Goal: Information Seeking & Learning: Learn about a topic

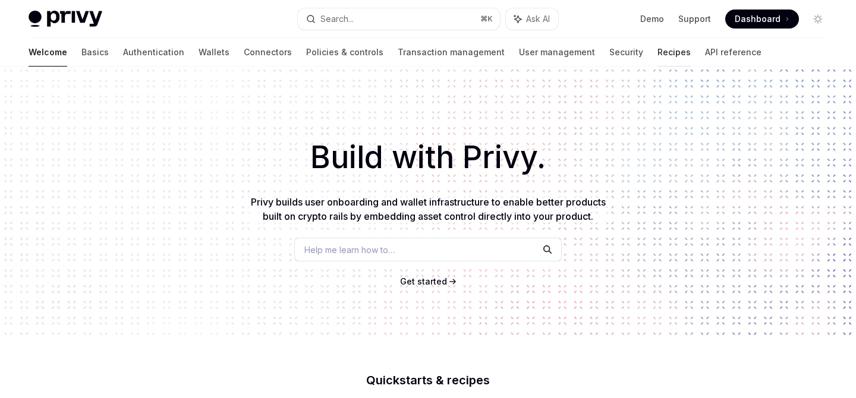
click at [657, 49] on link "Recipes" at bounding box center [673, 52] width 33 height 29
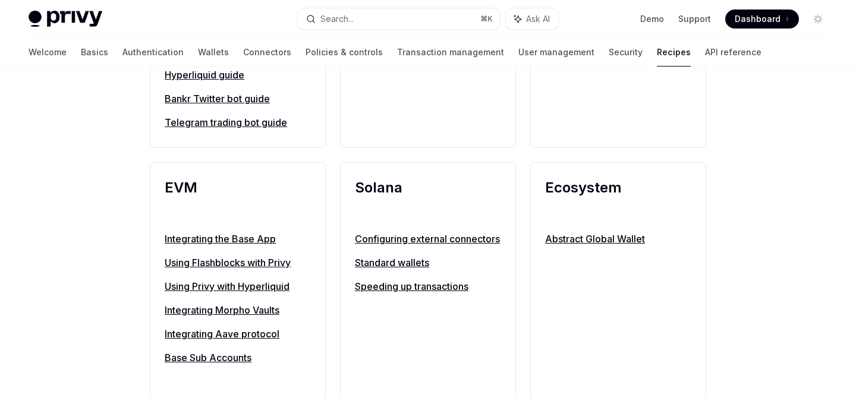
scroll to position [1271, 0]
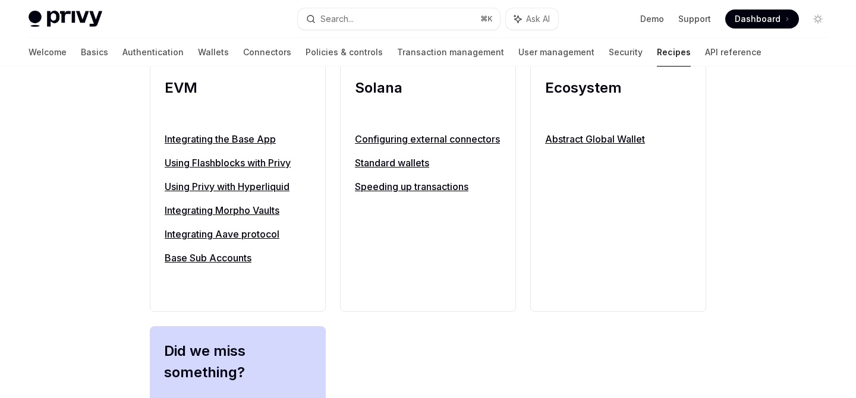
click at [214, 260] on link "Base Sub Accounts" at bounding box center [238, 258] width 146 height 14
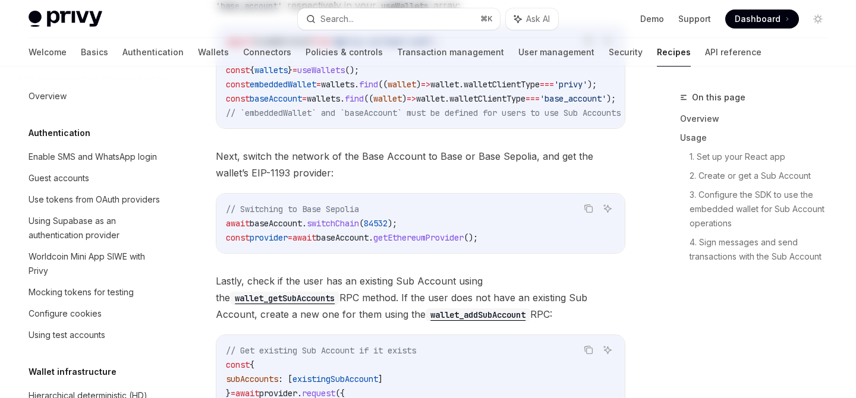
type textarea "*"
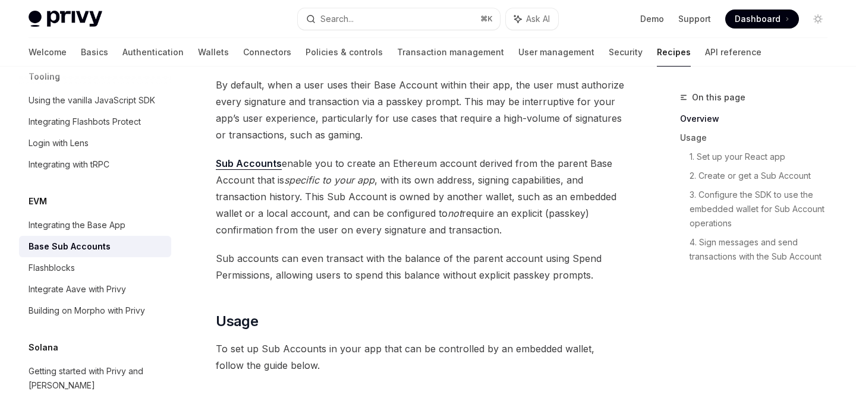
scroll to position [213, 0]
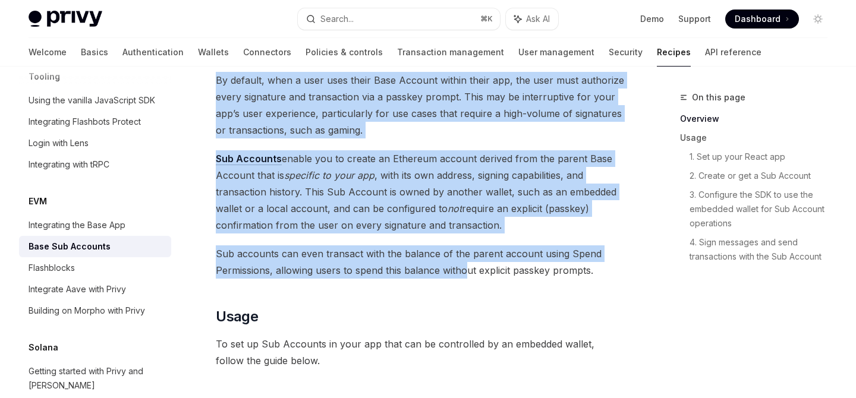
drag, startPoint x: 213, startPoint y: 80, endPoint x: 467, endPoint y: 263, distance: 313.3
click at [467, 263] on span "Sub accounts can even transact with the balance of the parent account using Spe…" at bounding box center [420, 261] width 409 height 33
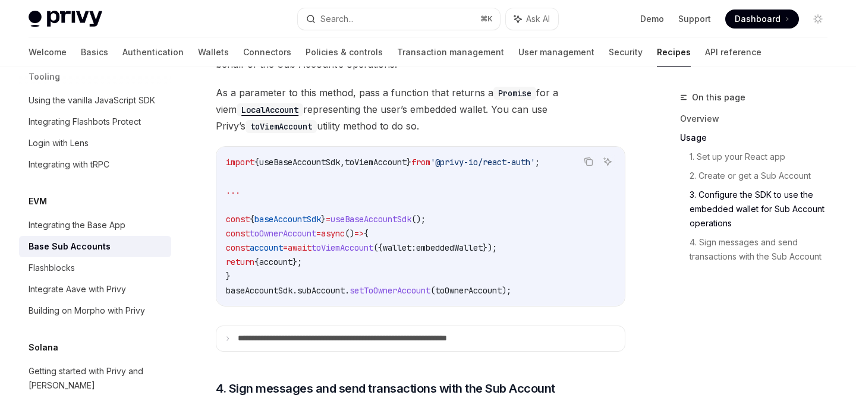
scroll to position [2378, 0]
